Goal: Find specific fact: Find specific page/section

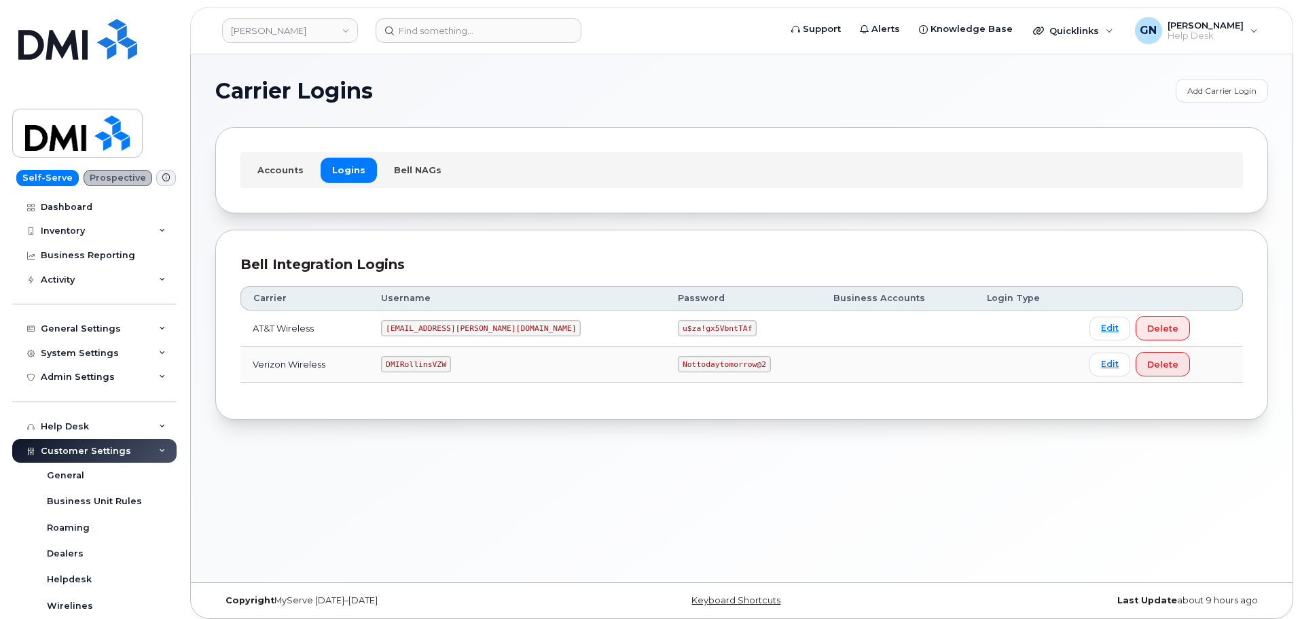
click at [426, 366] on code "DMIRollinsVZW" at bounding box center [415, 364] width 69 height 16
click at [422, 368] on code "DMIRollinsVZW" at bounding box center [415, 364] width 69 height 16
copy code "DMIRollinsVZW"
click at [678, 363] on code "Nottodaytomorrow@2" at bounding box center [724, 364] width 92 height 16
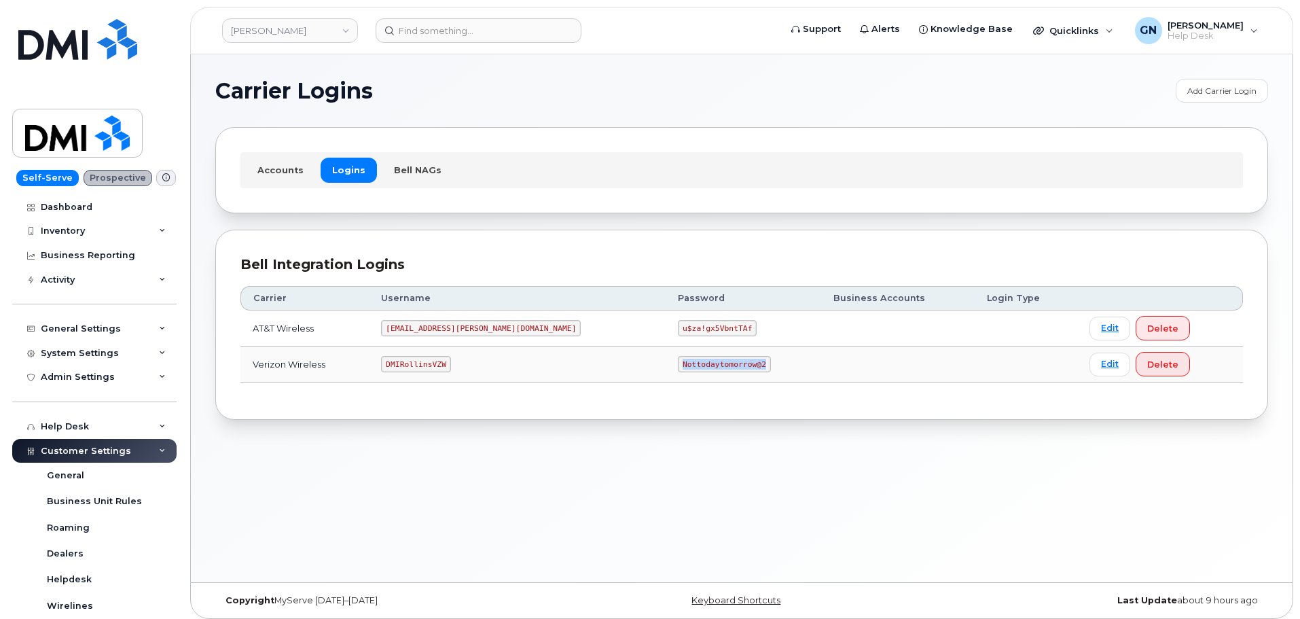
click at [678, 363] on code "Nottodaytomorrow@2" at bounding box center [724, 364] width 92 height 16
copy code "Nottodaytomorrow@2"
